Goal: Information Seeking & Learning: Learn about a topic

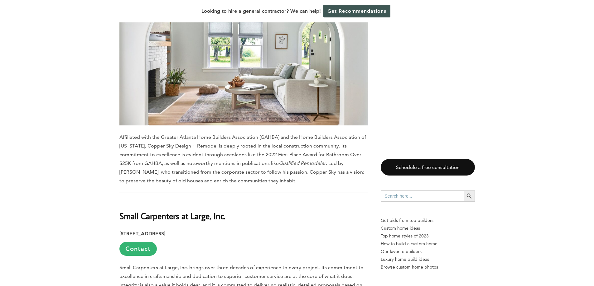
scroll to position [623, 0]
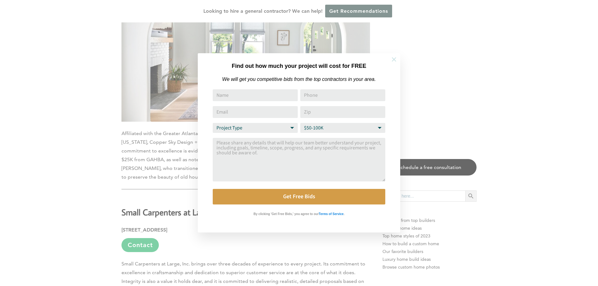
click at [399, 58] on button at bounding box center [394, 60] width 22 height 22
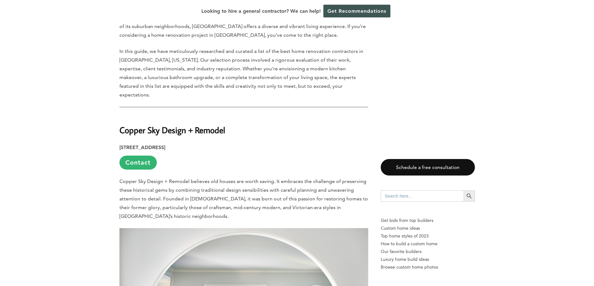
scroll to position [343, 0]
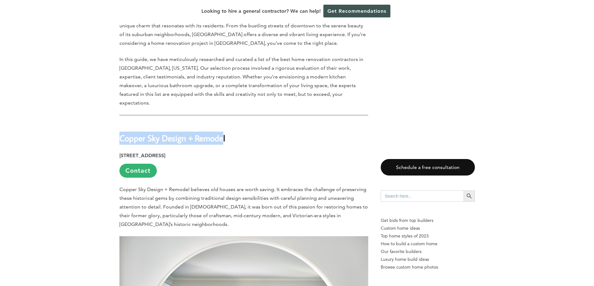
drag, startPoint x: 224, startPoint y: 114, endPoint x: 117, endPoint y: 112, distance: 106.9
click at [238, 123] on h2 "Copper Sky Design + Remodel" at bounding box center [243, 133] width 249 height 21
drag, startPoint x: 236, startPoint y: 114, endPoint x: 116, endPoint y: 117, distance: 120.6
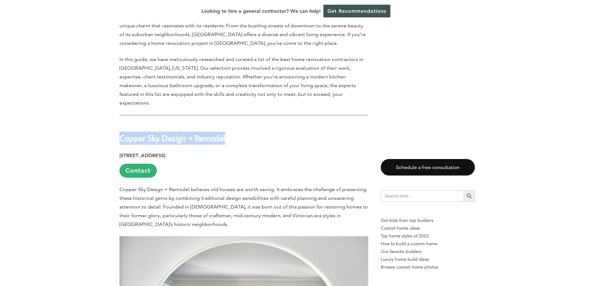
copy strong "Copper Sky Design + Remodel"
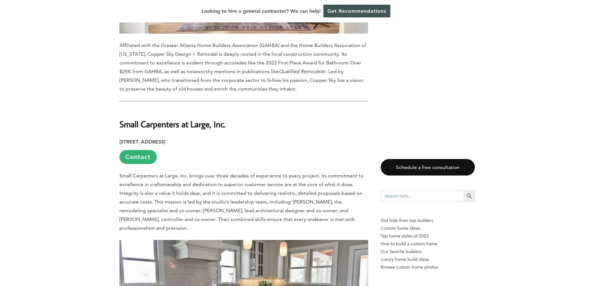
scroll to position [717, 0]
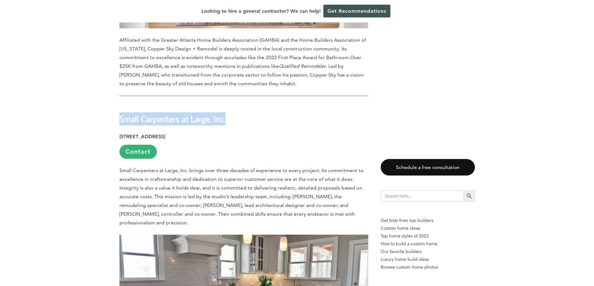
drag, startPoint x: 227, startPoint y: 96, endPoint x: 117, endPoint y: 93, distance: 109.7
copy strong "Small Carpenters at Large, Inc."
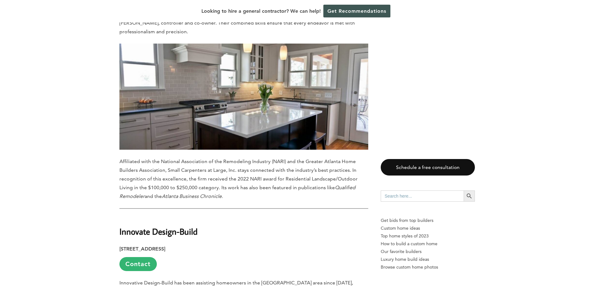
scroll to position [997, 0]
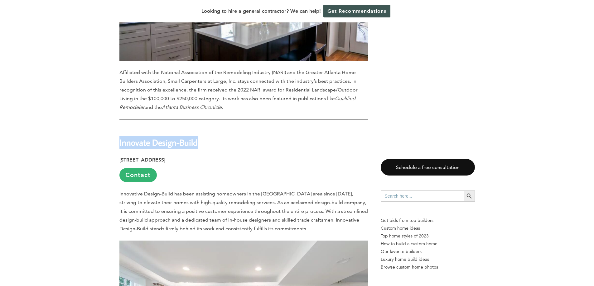
drag, startPoint x: 202, startPoint y: 118, endPoint x: 117, endPoint y: 120, distance: 84.1
copy strong "Innovate Design-Build"
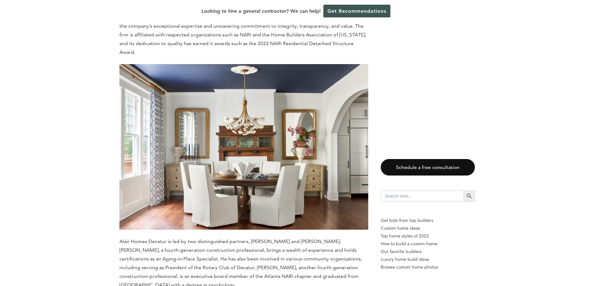
scroll to position [1620, 0]
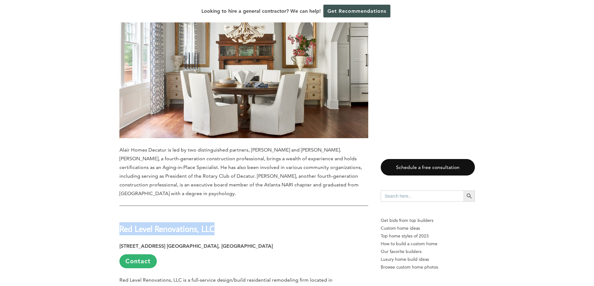
drag, startPoint x: 219, startPoint y: 194, endPoint x: 109, endPoint y: 200, distance: 110.8
copy strong "Red Level Renovations, LLC"
